Goal: Information Seeking & Learning: Compare options

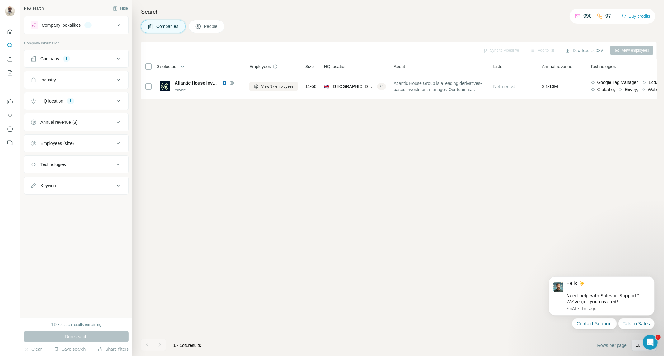
click at [94, 98] on div "HQ location 1" at bounding box center [73, 101] width 84 height 6
click at [62, 78] on div "Industry" at bounding box center [73, 80] width 84 height 6
click at [73, 98] on input at bounding box center [73, 95] width 77 height 7
type input "******"
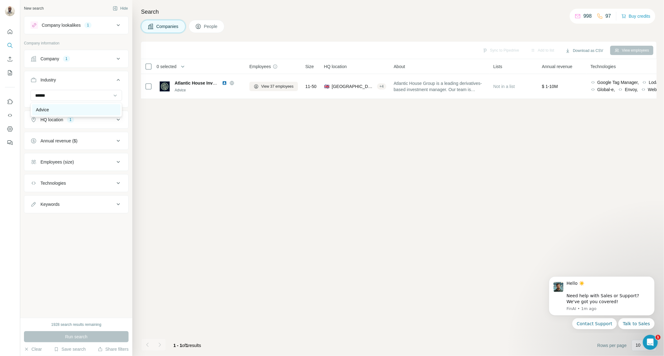
click at [71, 112] on div "Advice" at bounding box center [76, 110] width 81 height 6
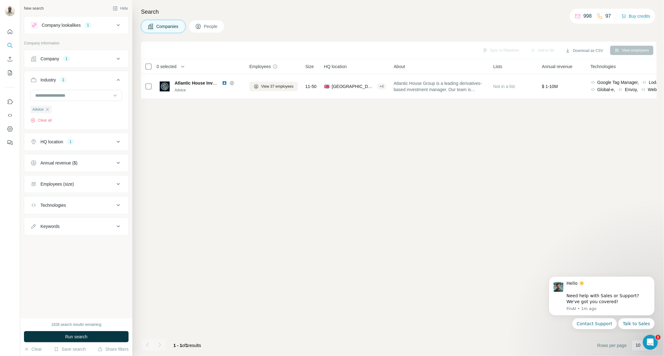
click at [94, 56] on div "Company 1" at bounding box center [73, 59] width 84 height 6
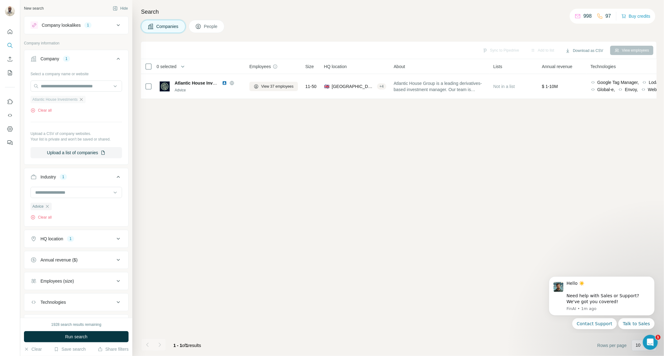
click at [84, 99] on icon "button" at bounding box center [81, 99] width 5 height 5
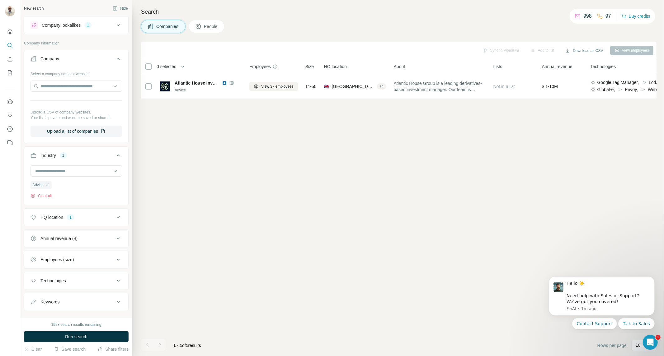
click at [62, 331] on div "1928 search results remaining Run search Clear Save search Share filters" at bounding box center [76, 337] width 112 height 38
click at [68, 335] on span "Run search" at bounding box center [76, 337] width 22 height 6
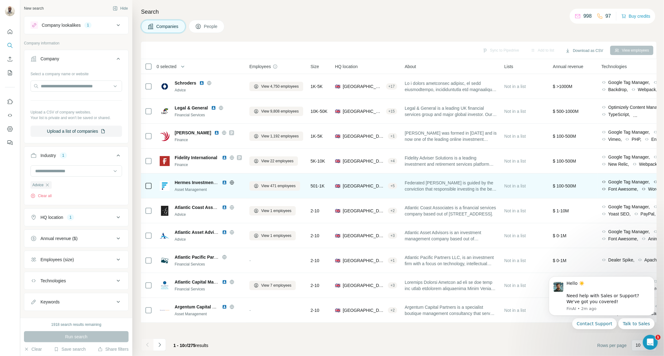
click at [226, 182] on img at bounding box center [224, 182] width 5 height 5
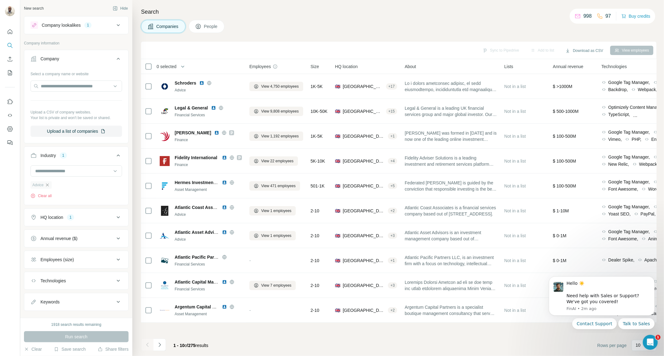
click at [49, 186] on icon "button" at bounding box center [47, 185] width 5 height 5
click at [87, 331] on div "1918 search results remaining Run search Clear Save search Share filters" at bounding box center [76, 337] width 112 height 38
click at [93, 334] on button "Run search" at bounding box center [76, 337] width 105 height 11
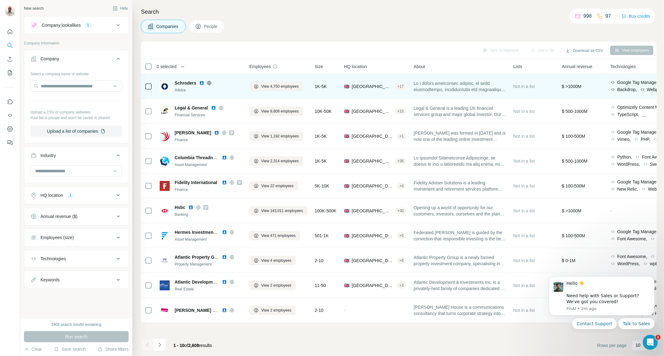
click at [201, 83] on img at bounding box center [201, 83] width 5 height 5
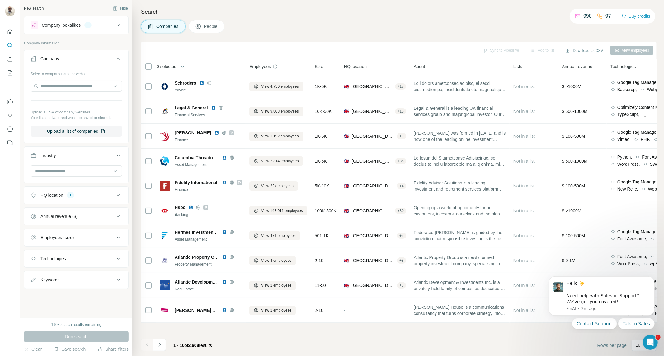
click at [80, 241] on div "Employees (size)" at bounding box center [73, 238] width 84 height 6
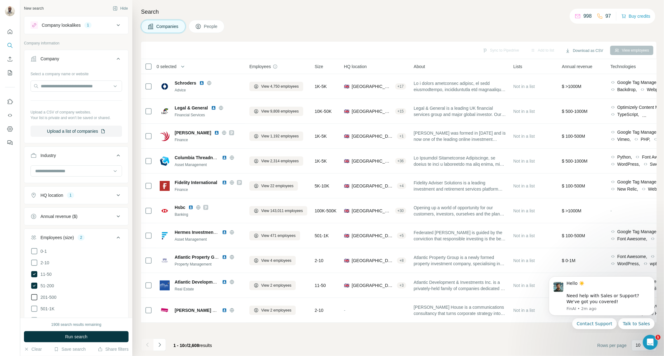
click at [35, 294] on icon at bounding box center [34, 297] width 7 height 7
click at [64, 341] on button "Run search" at bounding box center [76, 337] width 105 height 11
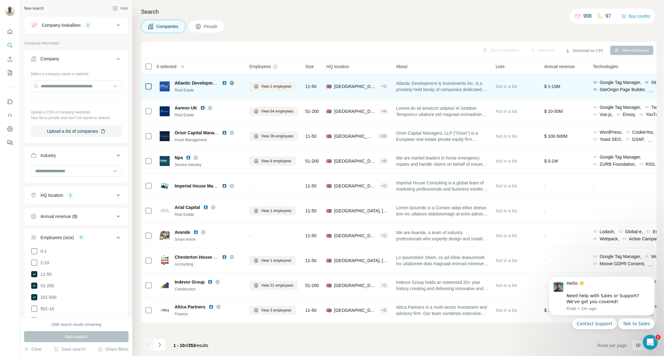
click at [225, 82] on img at bounding box center [224, 83] width 5 height 5
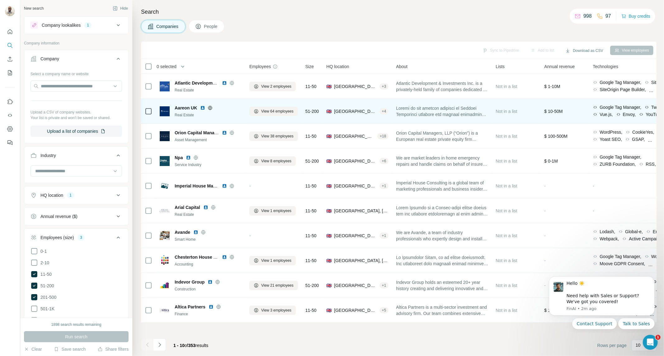
click at [203, 108] on img at bounding box center [202, 108] width 5 height 5
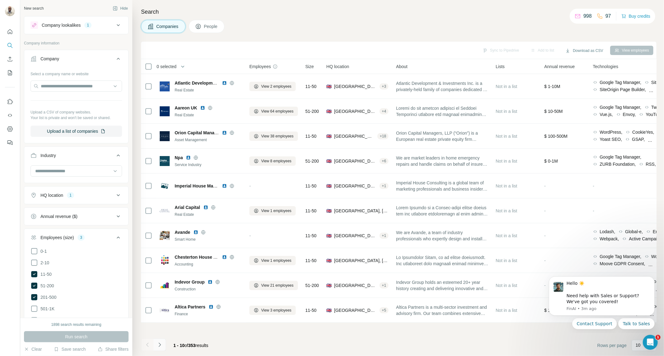
click at [157, 344] on icon "Navigate to next page" at bounding box center [160, 345] width 6 height 6
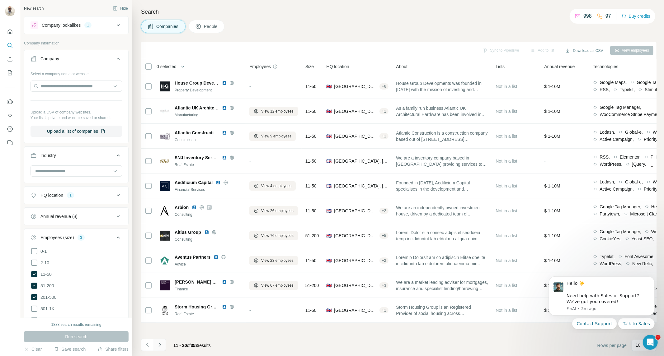
click at [160, 342] on icon "Navigate to next page" at bounding box center [160, 345] width 6 height 6
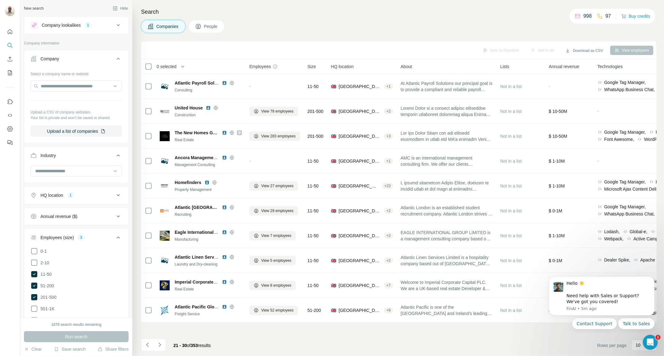
click at [83, 32] on button "Company lookalikes 1" at bounding box center [76, 25] width 104 height 15
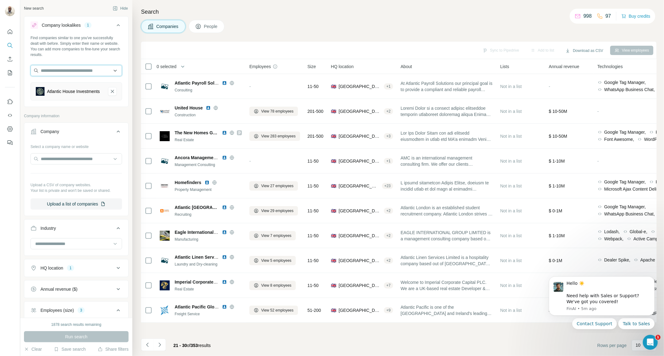
click at [79, 70] on input "text" at bounding box center [77, 70] width 92 height 11
drag, startPoint x: 76, startPoint y: 66, endPoint x: 0, endPoint y: 66, distance: 76.3
click at [0, 66] on div "New search Hide Company lookalikes 1 Find companies similar to one you've succe…" at bounding box center [332, 178] width 664 height 356
paste input "**********"
type input "**********"
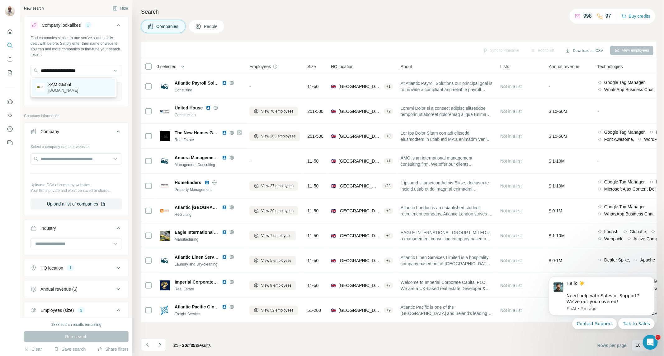
click at [51, 88] on p "[DOMAIN_NAME]" at bounding box center [63, 91] width 30 height 6
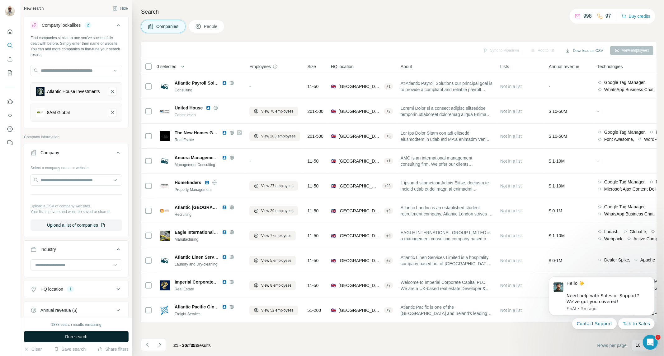
click at [68, 337] on span "Run search" at bounding box center [76, 337] width 22 height 6
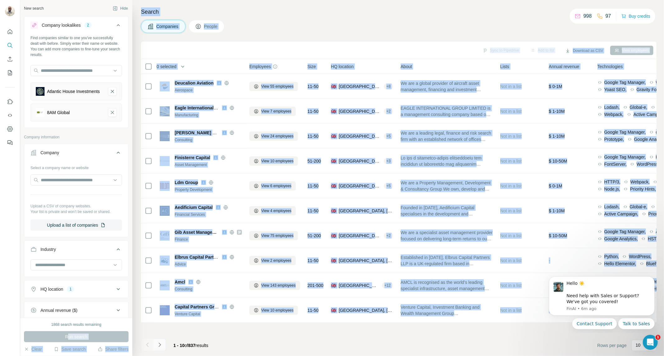
drag, startPoint x: 68, startPoint y: 337, endPoint x: 162, endPoint y: 341, distance: 93.5
click at [162, 341] on div "New search Hide Company lookalikes 2 Find companies similar to one you've succe…" at bounding box center [342, 178] width 644 height 356
click at [158, 347] on icon "Navigate to next page" at bounding box center [160, 345] width 6 height 6
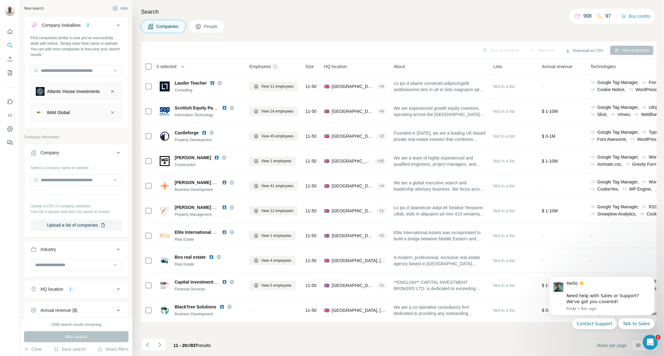
click at [193, 341] on div "11 - 20 of 837 results" at bounding box center [191, 346] width 47 height 14
click at [110, 95] on icon "Atlantic House Investments-remove-button" at bounding box center [113, 91] width 6 height 6
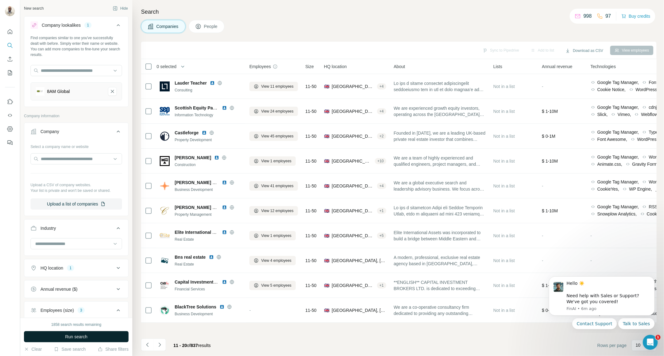
click at [89, 336] on button "Run search" at bounding box center [76, 337] width 105 height 11
